Goal: Task Accomplishment & Management: Manage account settings

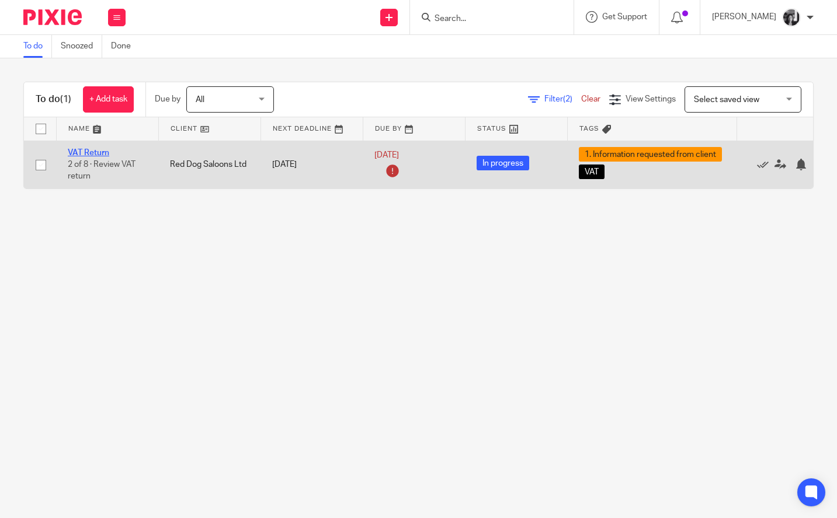
click at [97, 151] on link "VAT Return" at bounding box center [88, 153] width 41 height 8
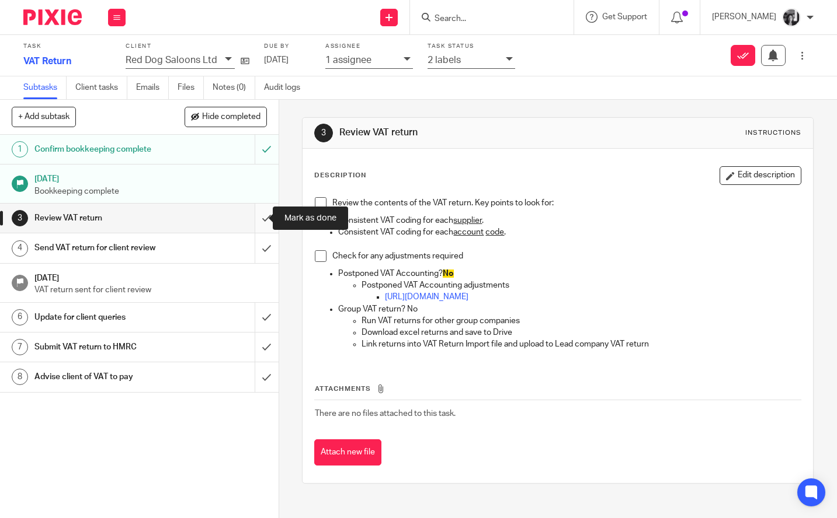
click at [249, 224] on input "submit" at bounding box center [139, 218] width 278 height 29
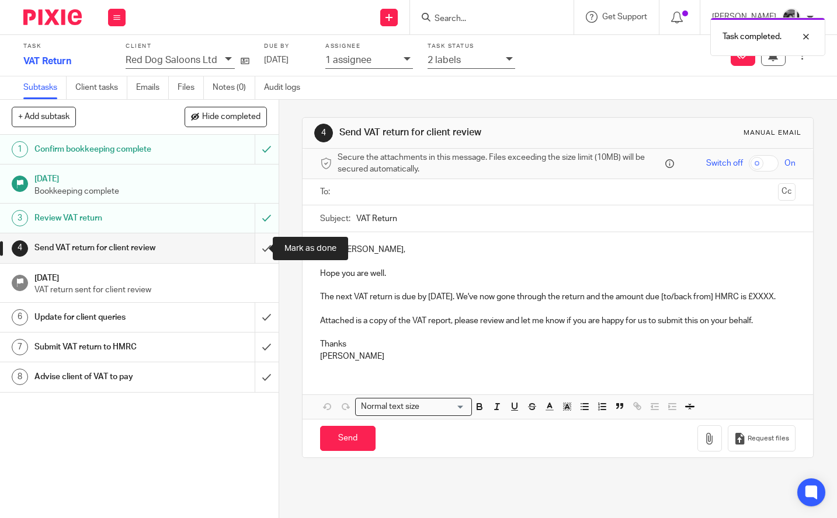
click at [252, 249] on input "submit" at bounding box center [139, 248] width 278 height 29
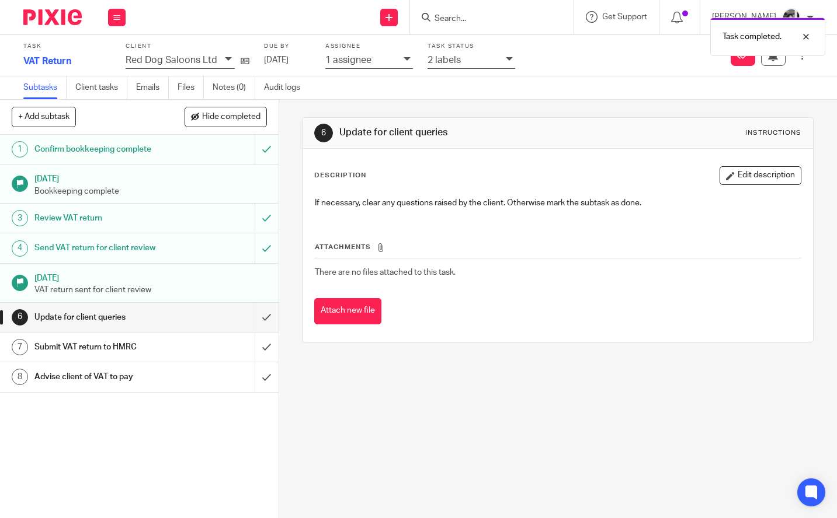
click at [507, 61] on icon at bounding box center [509, 58] width 7 height 7
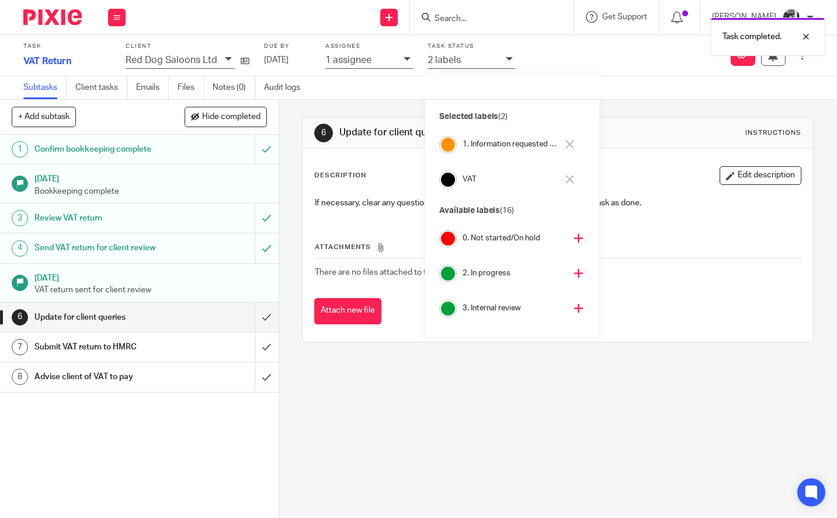
click at [570, 144] on icon at bounding box center [569, 144] width 9 height 9
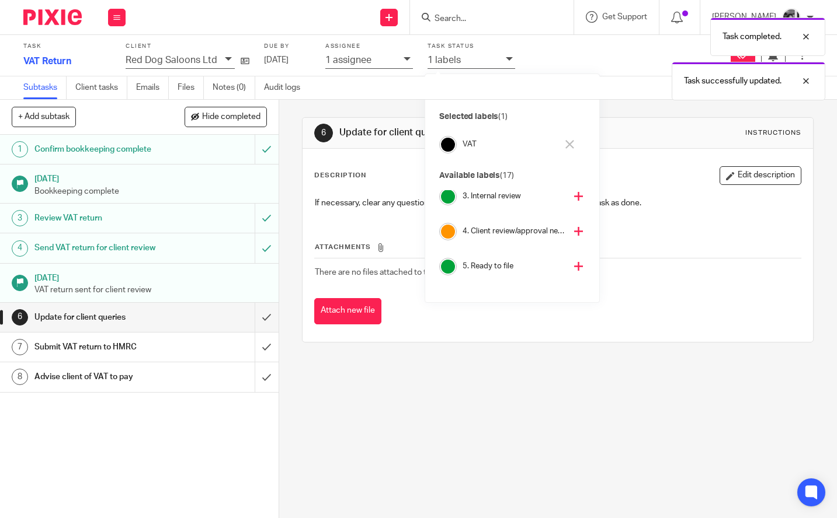
scroll to position [133, 0]
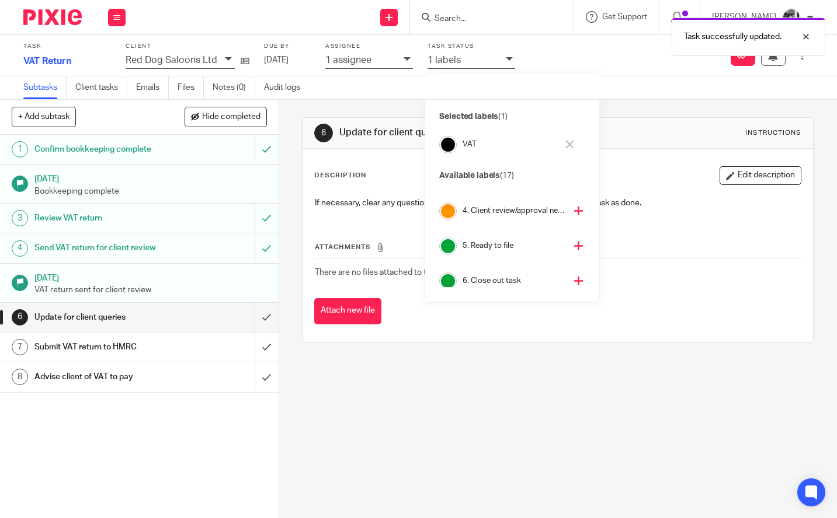
click at [574, 213] on icon at bounding box center [578, 211] width 9 height 9
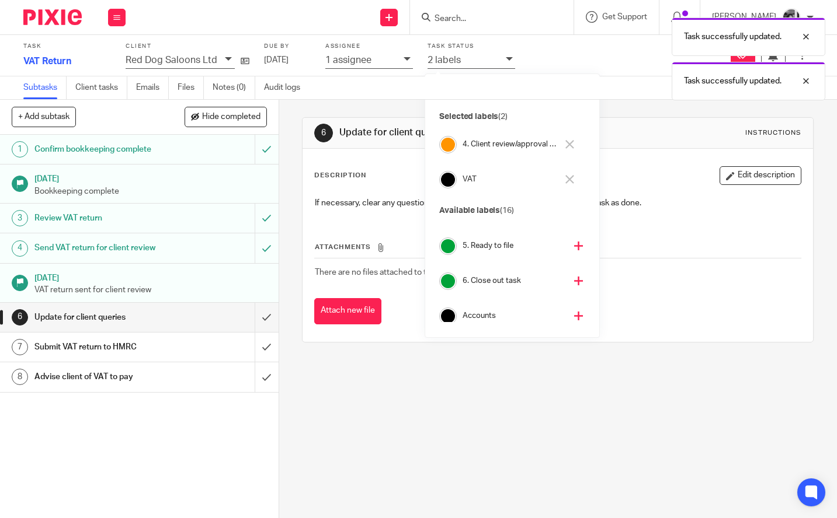
scroll to position [98, 0]
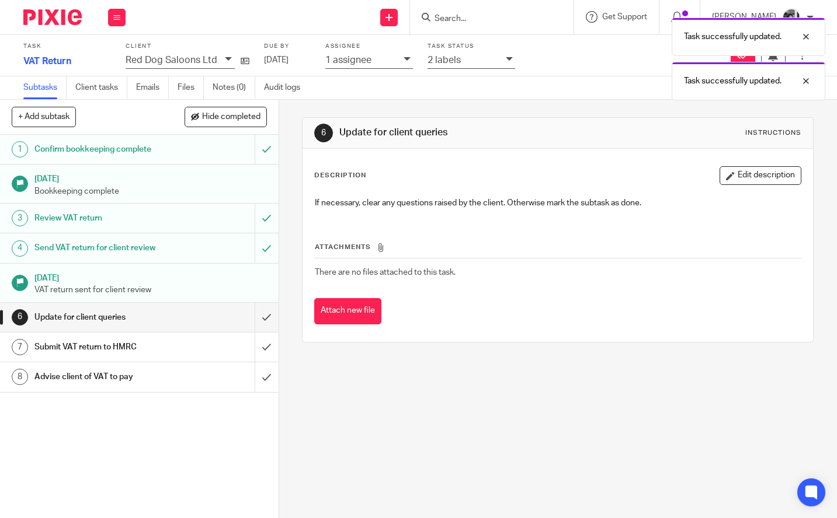
click at [281, 213] on div "6 Update for client queries Instructions Description Edit description If necess…" at bounding box center [558, 309] width 558 height 419
click at [116, 16] on icon at bounding box center [116, 17] width 7 height 7
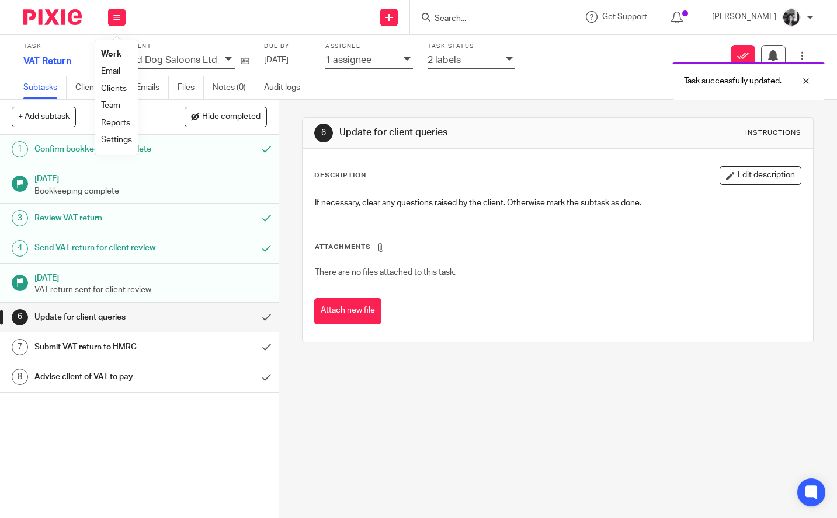
click at [114, 58] on link "Work" at bounding box center [111, 54] width 20 height 8
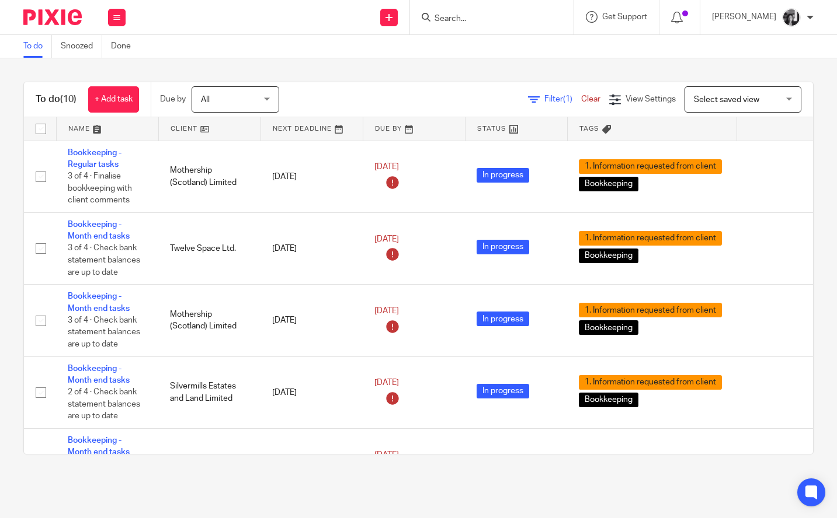
click at [183, 134] on link at bounding box center [210, 128] width 102 height 23
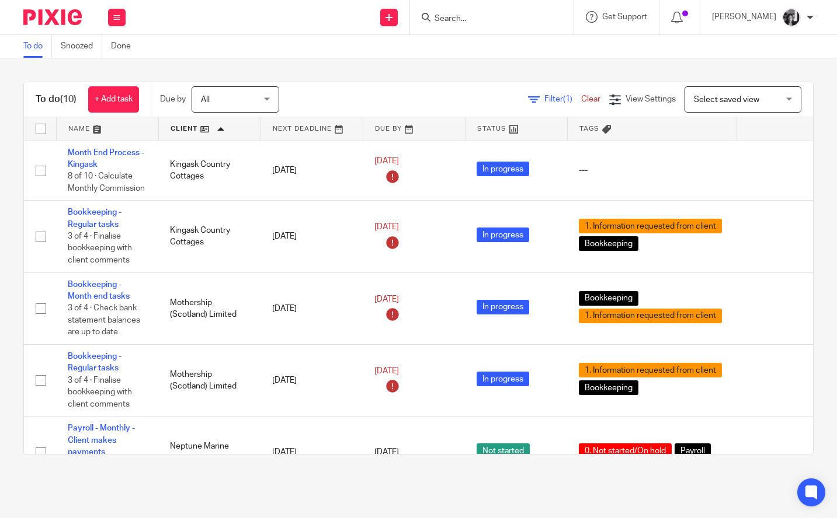
click at [544, 98] on span "Filter (1)" at bounding box center [562, 99] width 37 height 8
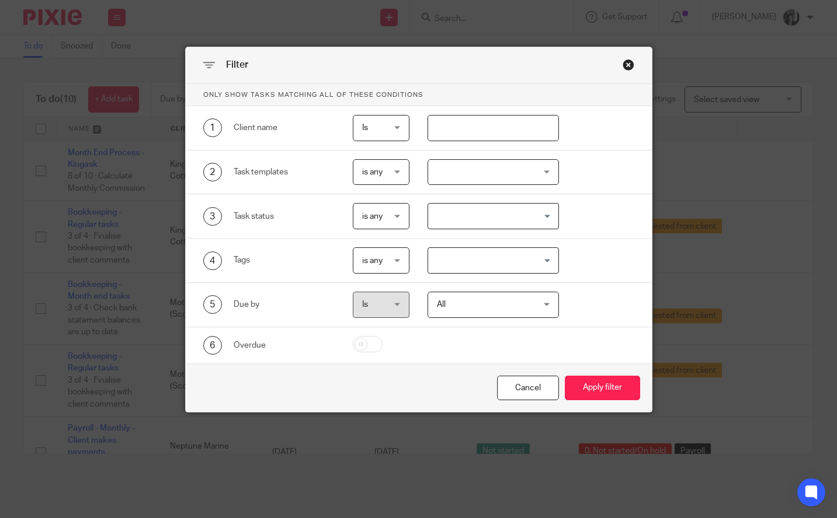
click at [471, 124] on input "text" at bounding box center [492, 128] width 131 height 26
type input "twelve"
click at [565, 376] on button "Apply filter" at bounding box center [602, 388] width 75 height 25
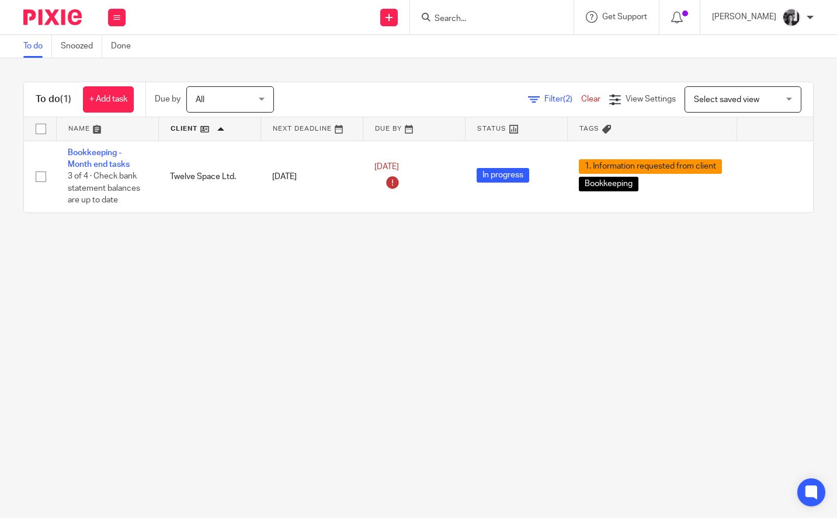
click at [353, 273] on main "To do Snoozed Done To do (1) + Add task Due by All All Today Tomorrow This week…" at bounding box center [418, 259] width 837 height 518
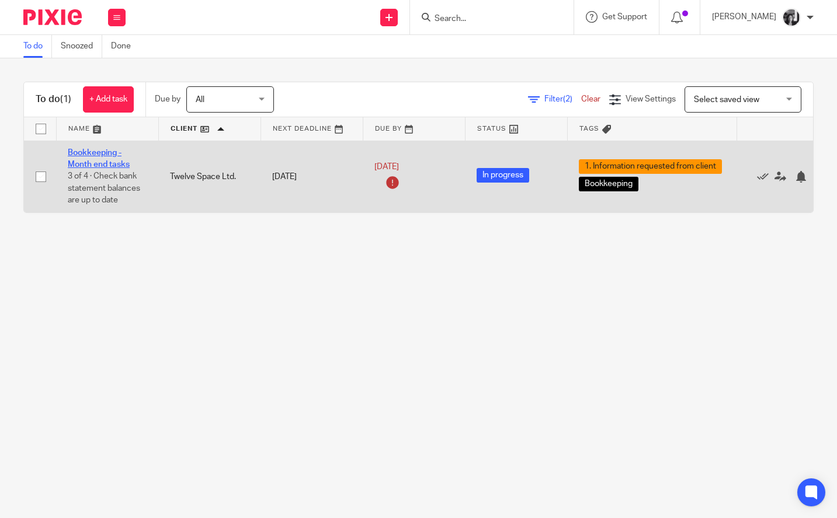
click at [90, 161] on link "Bookkeeping - Month end tasks" at bounding box center [99, 159] width 62 height 20
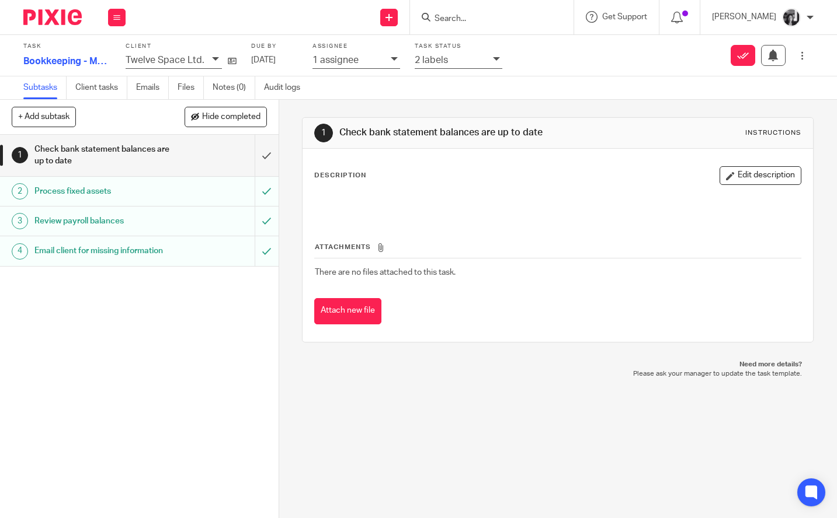
click at [493, 63] on div at bounding box center [497, 59] width 9 height 13
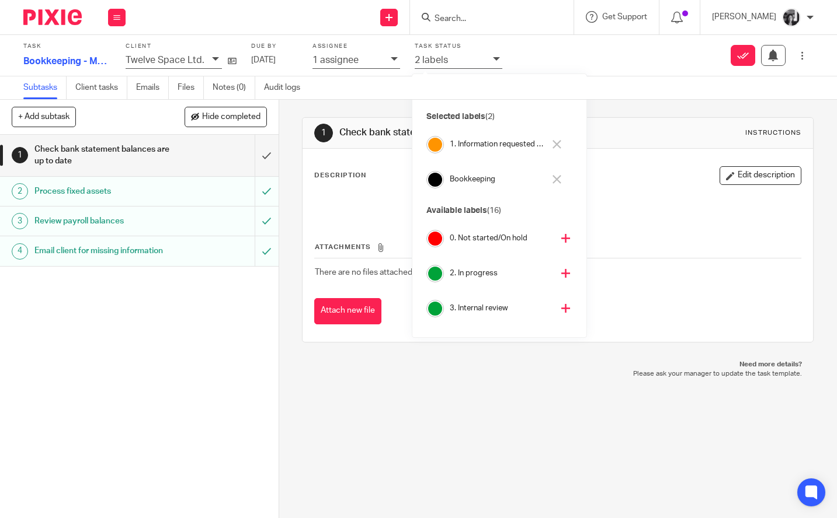
click at [557, 145] on icon at bounding box center [556, 144] width 9 height 9
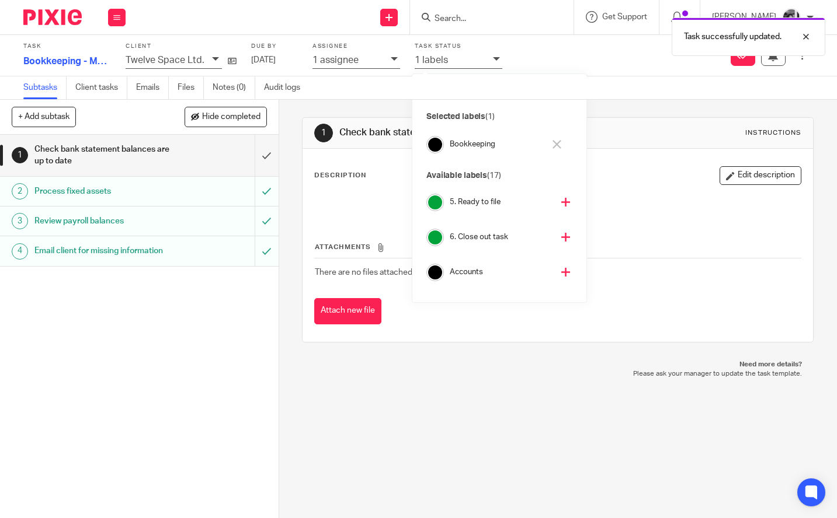
scroll to position [178, 0]
click at [561, 234] on icon at bounding box center [565, 235] width 9 height 9
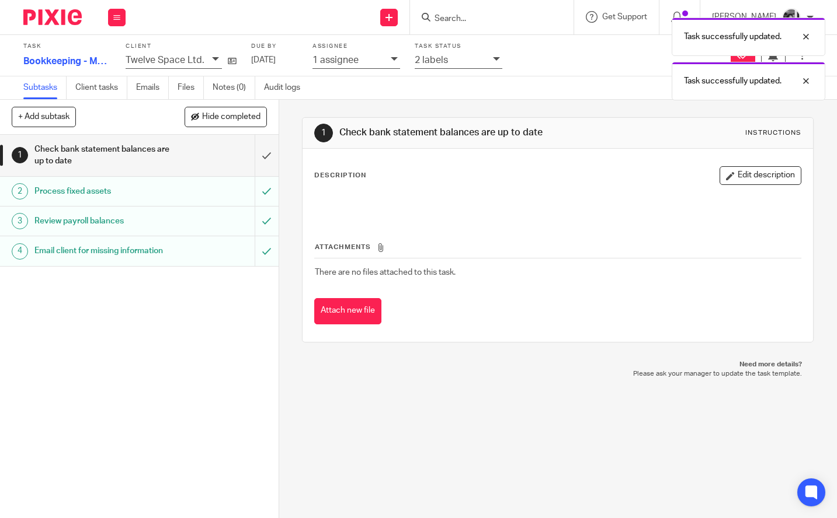
click at [279, 188] on div "1 Check bank statement balances are up to date Instructions Description Edit de…" at bounding box center [558, 309] width 558 height 419
click at [253, 154] on input "submit" at bounding box center [139, 155] width 278 height 41
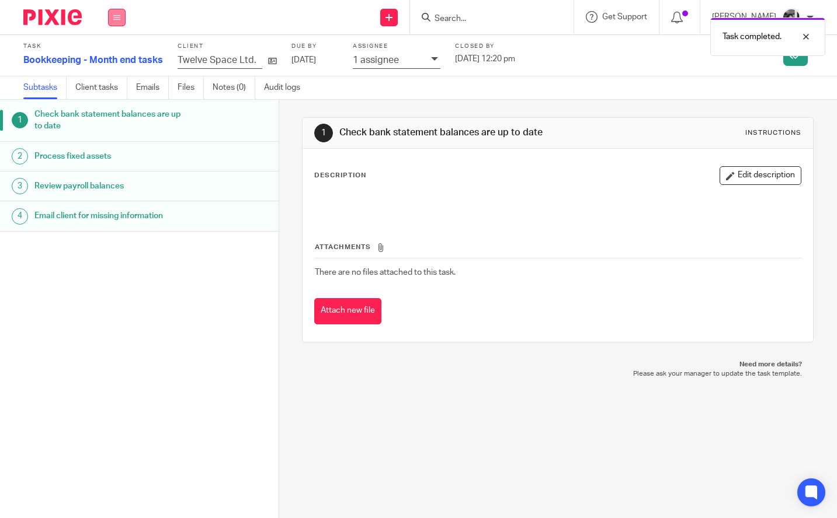
click at [113, 20] on icon at bounding box center [116, 17] width 7 height 7
click at [112, 54] on link "Work" at bounding box center [111, 54] width 20 height 8
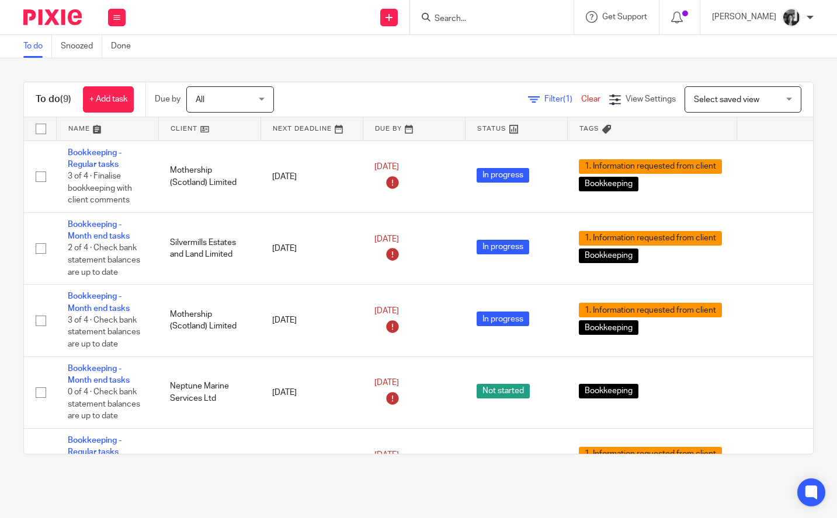
click at [544, 100] on span "Filter (1)" at bounding box center [562, 99] width 37 height 8
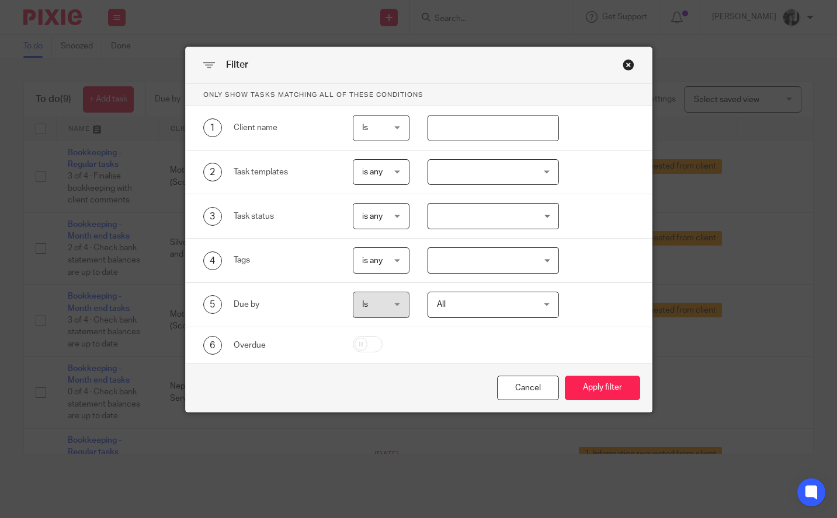
click at [502, 131] on input "text" at bounding box center [492, 128] width 131 height 26
type input "silver"
click at [565, 376] on button "Apply filter" at bounding box center [602, 388] width 75 height 25
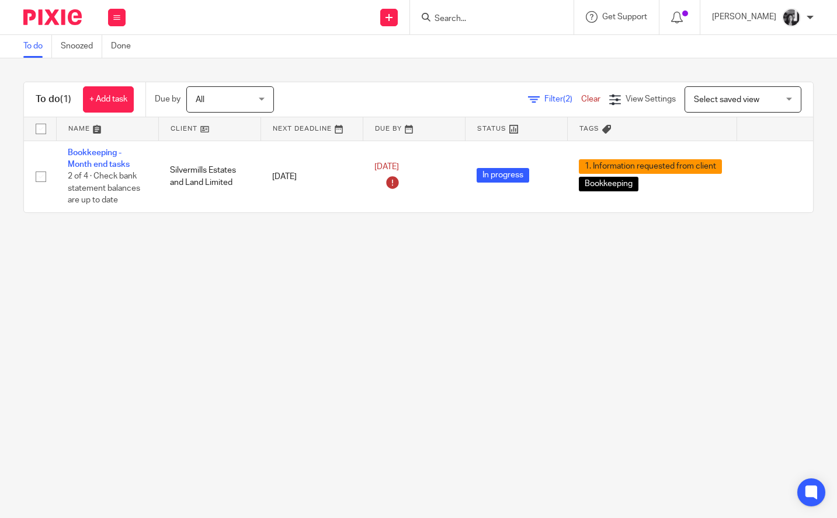
click at [431, 308] on main "To do Snoozed Done To do (1) + Add task Due by All All [DATE] [DATE] This week …" at bounding box center [418, 259] width 837 height 518
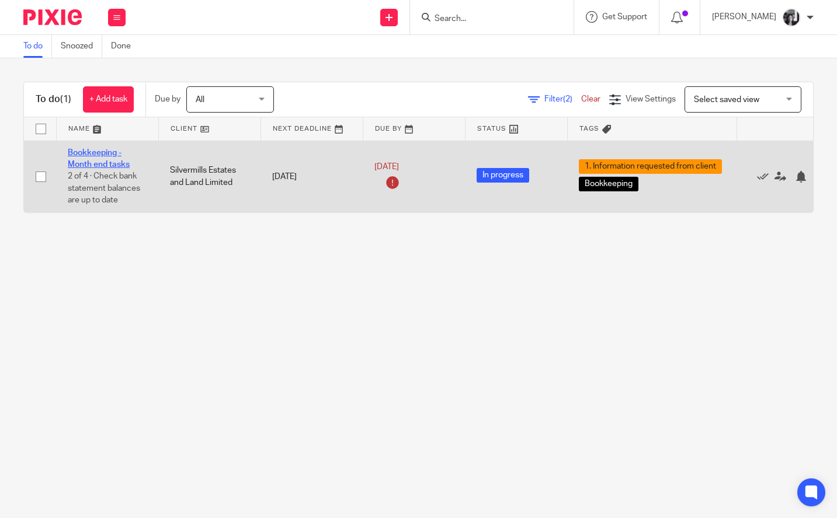
click at [96, 161] on link "Bookkeeping - Month end tasks" at bounding box center [99, 159] width 62 height 20
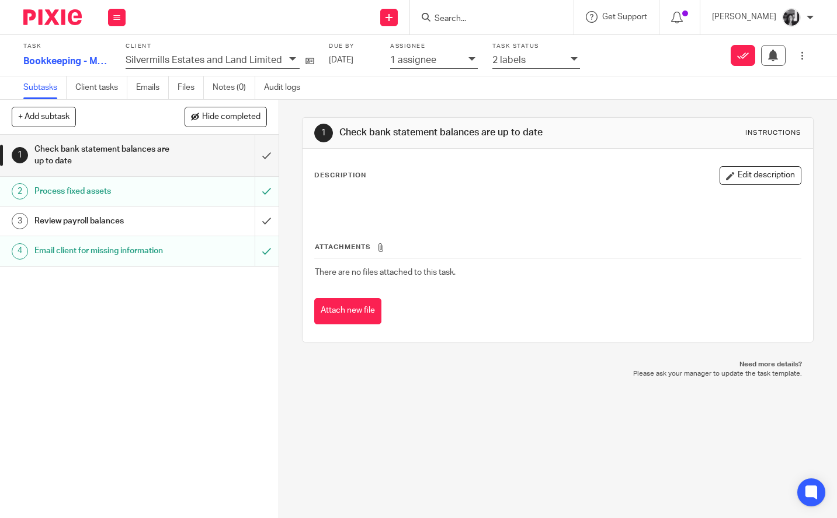
click at [291, 197] on div "1 Check bank statement balances are up to date Instructions Description Edit de…" at bounding box center [558, 309] width 558 height 419
click at [253, 159] on input "submit" at bounding box center [139, 155] width 278 height 41
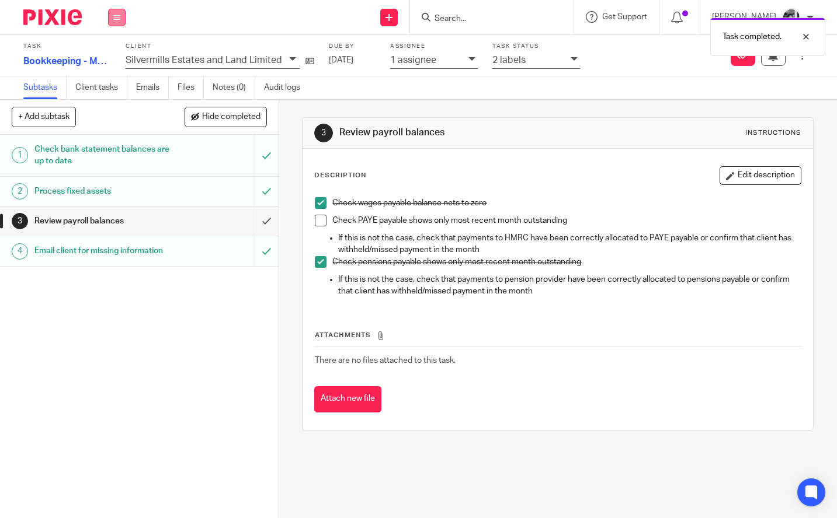
click at [119, 17] on icon at bounding box center [116, 17] width 7 height 7
